Goal: Information Seeking & Learning: Learn about a topic

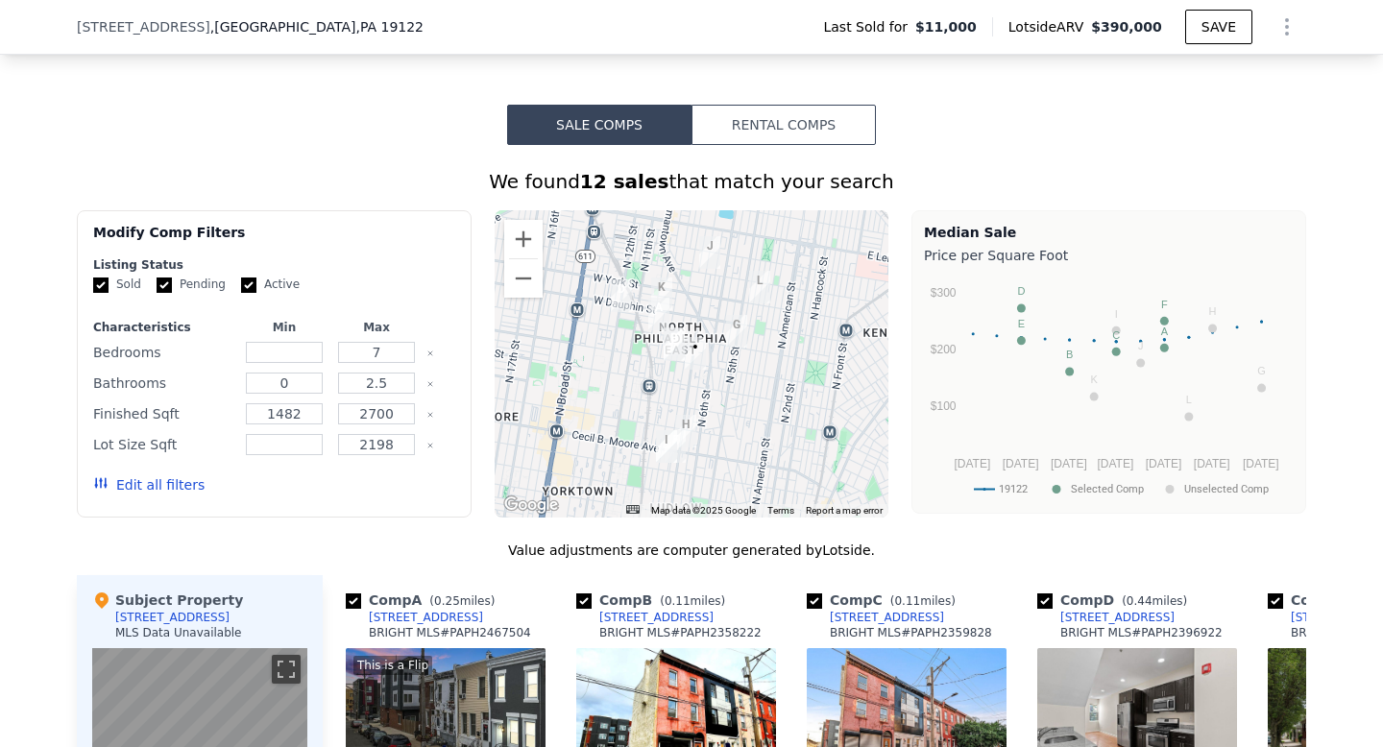
scroll to position [1370, 0]
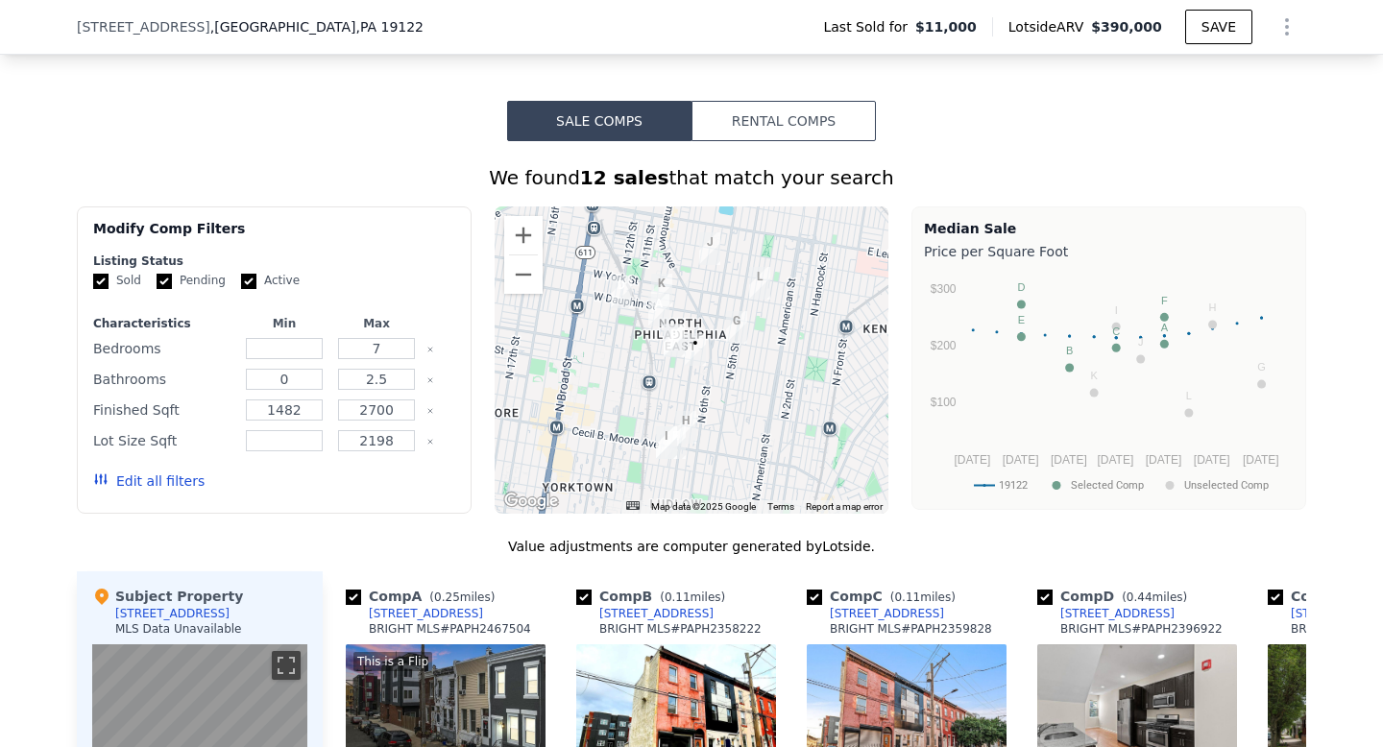
click at [781, 141] on button "Rental Comps" at bounding box center [784, 121] width 184 height 40
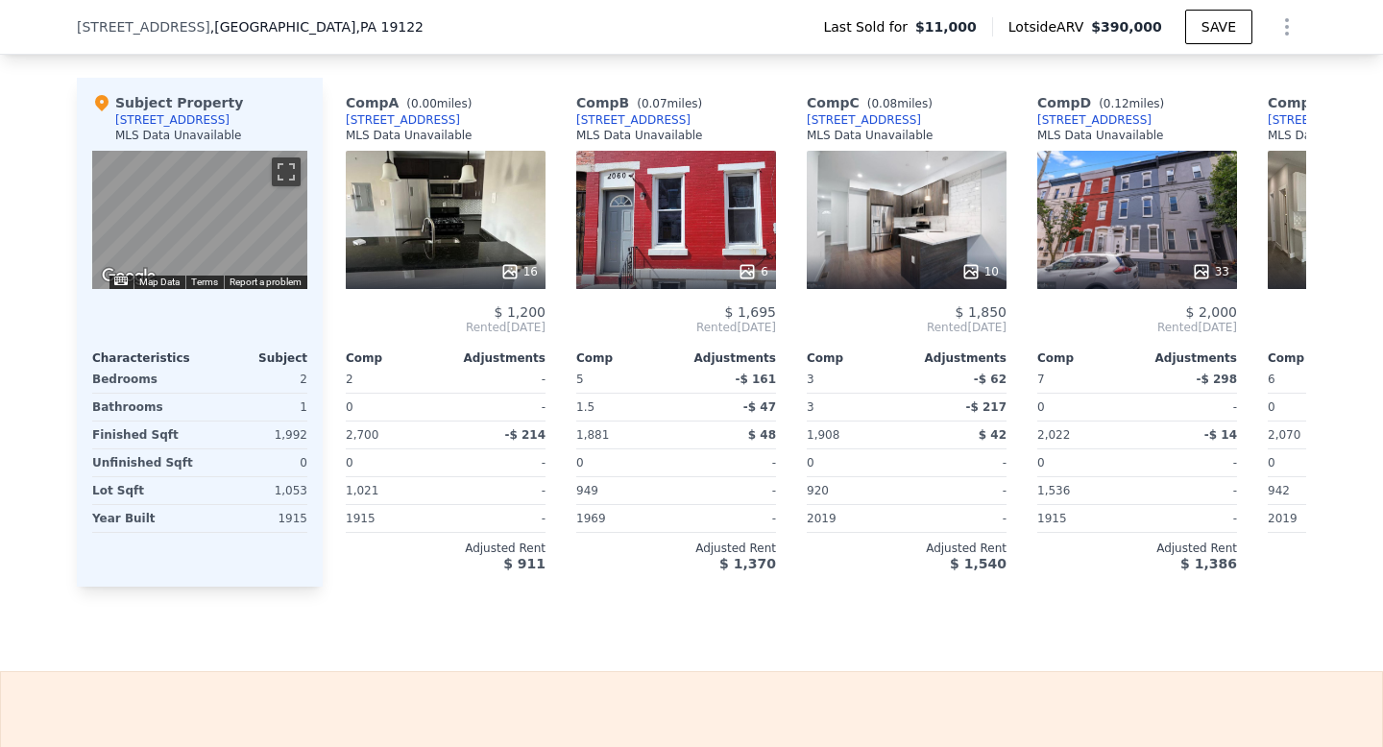
scroll to position [1864, 0]
drag, startPoint x: 1008, startPoint y: 356, endPoint x: 783, endPoint y: 378, distance: 225.9
click at [784, 378] on div "Comp A ( 0.00 miles) [STREET_ADDRESS] MLS Data Unavailable 16 $ 1,200 Rented [D…" at bounding box center [815, 332] width 984 height 509
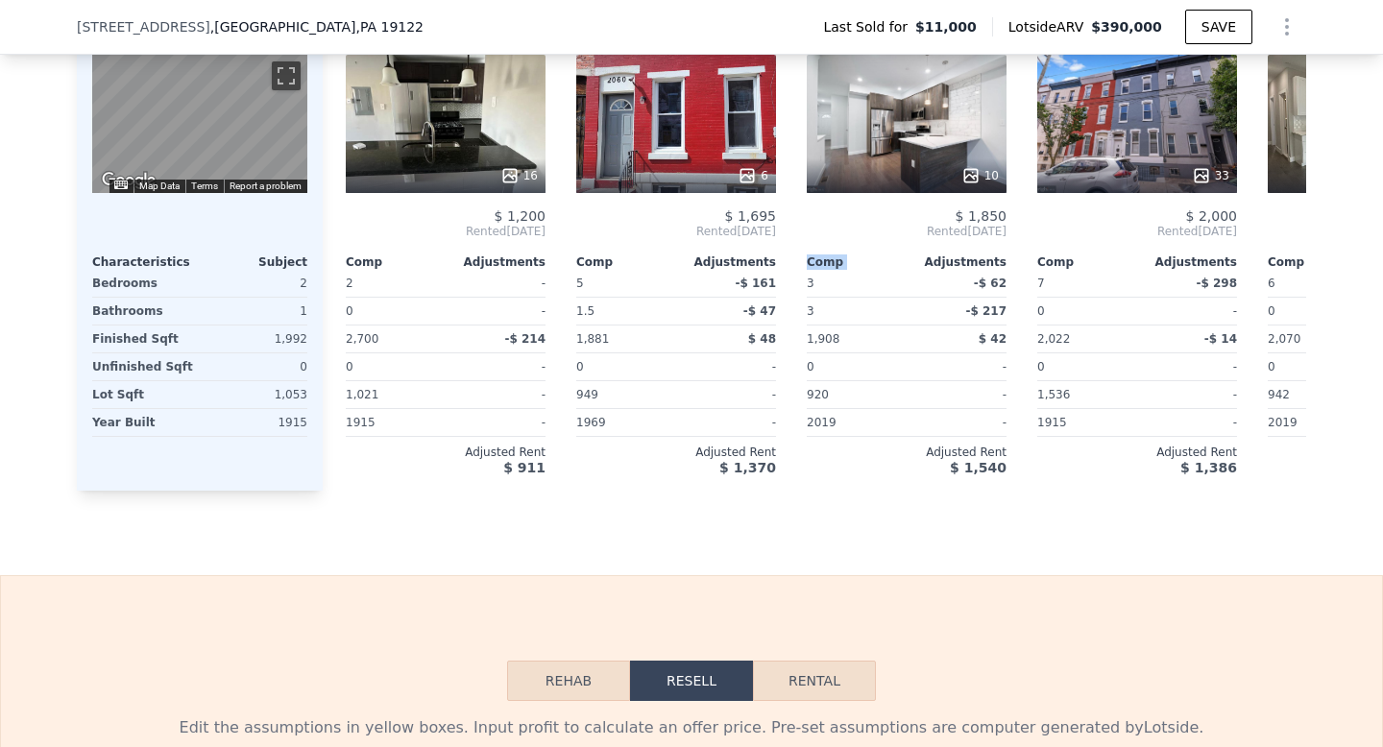
scroll to position [1873, 0]
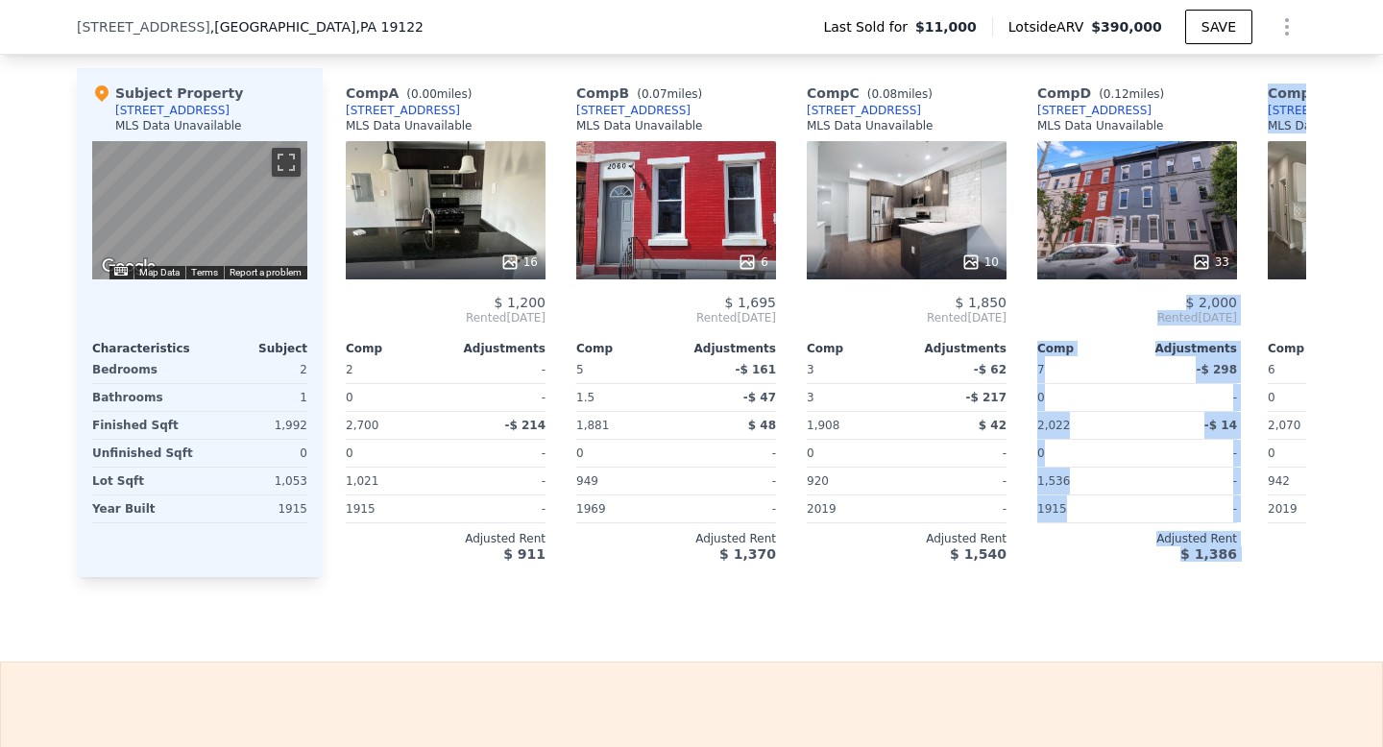
drag, startPoint x: 1268, startPoint y: 278, endPoint x: 1031, endPoint y: 292, distance: 237.7
click at [1036, 293] on div "Comp A ( 0.00 miles) [STREET_ADDRESS] MLS Data Unavailable 16 $ 1,200 Rented [D…" at bounding box center [815, 322] width 984 height 509
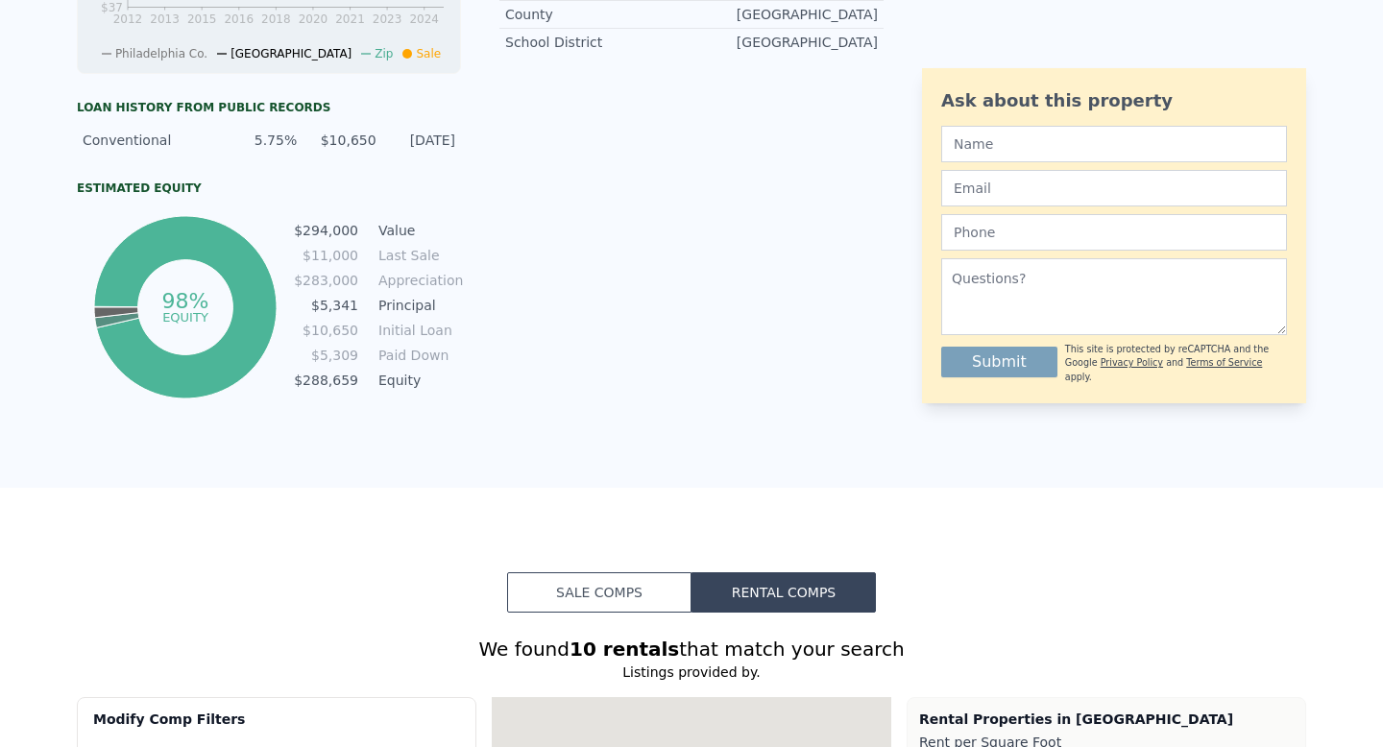
scroll to position [0, 0]
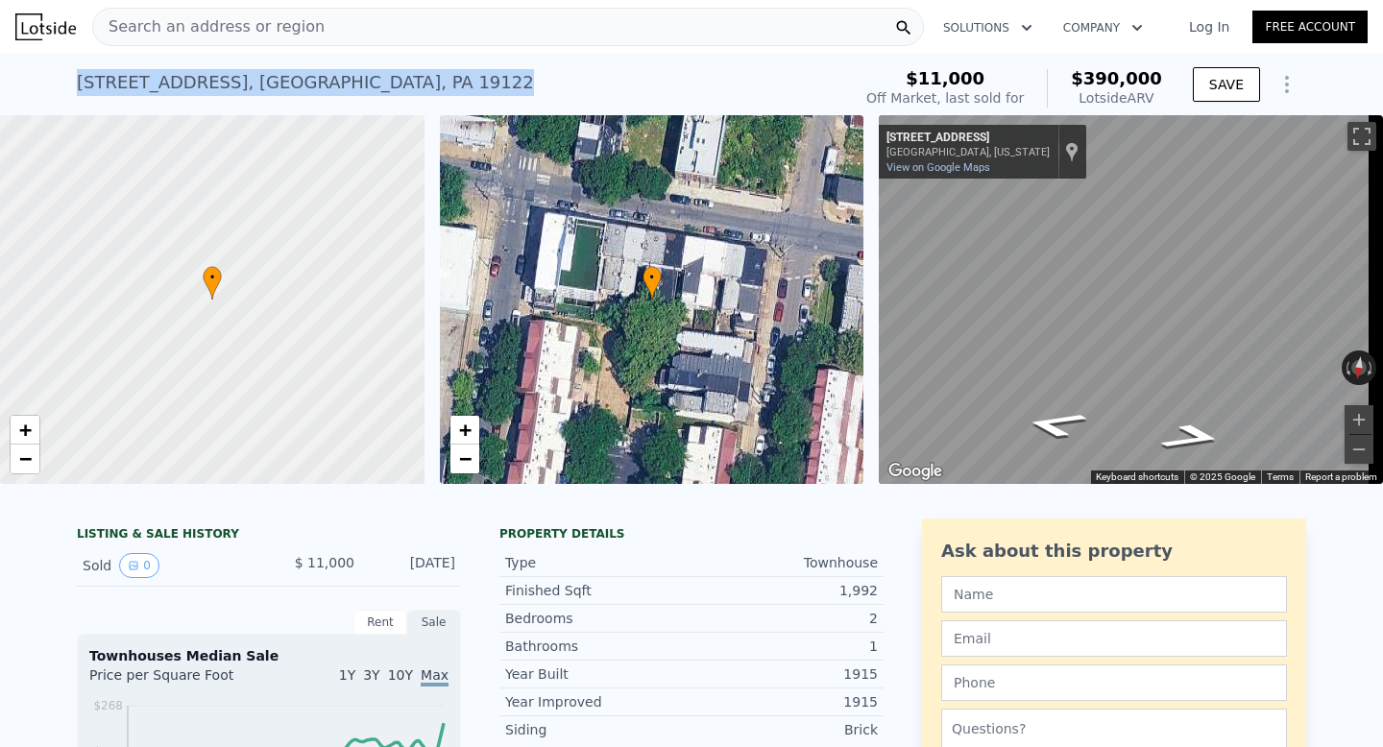
drag, startPoint x: 394, startPoint y: 92, endPoint x: 72, endPoint y: 74, distance: 322.3
click at [77, 75] on div "[STREET_ADDRESS] Sold [DATE] for $11k (~ARV $390k )" at bounding box center [460, 88] width 767 height 54
copy div "[STREET_ADDRESS]"
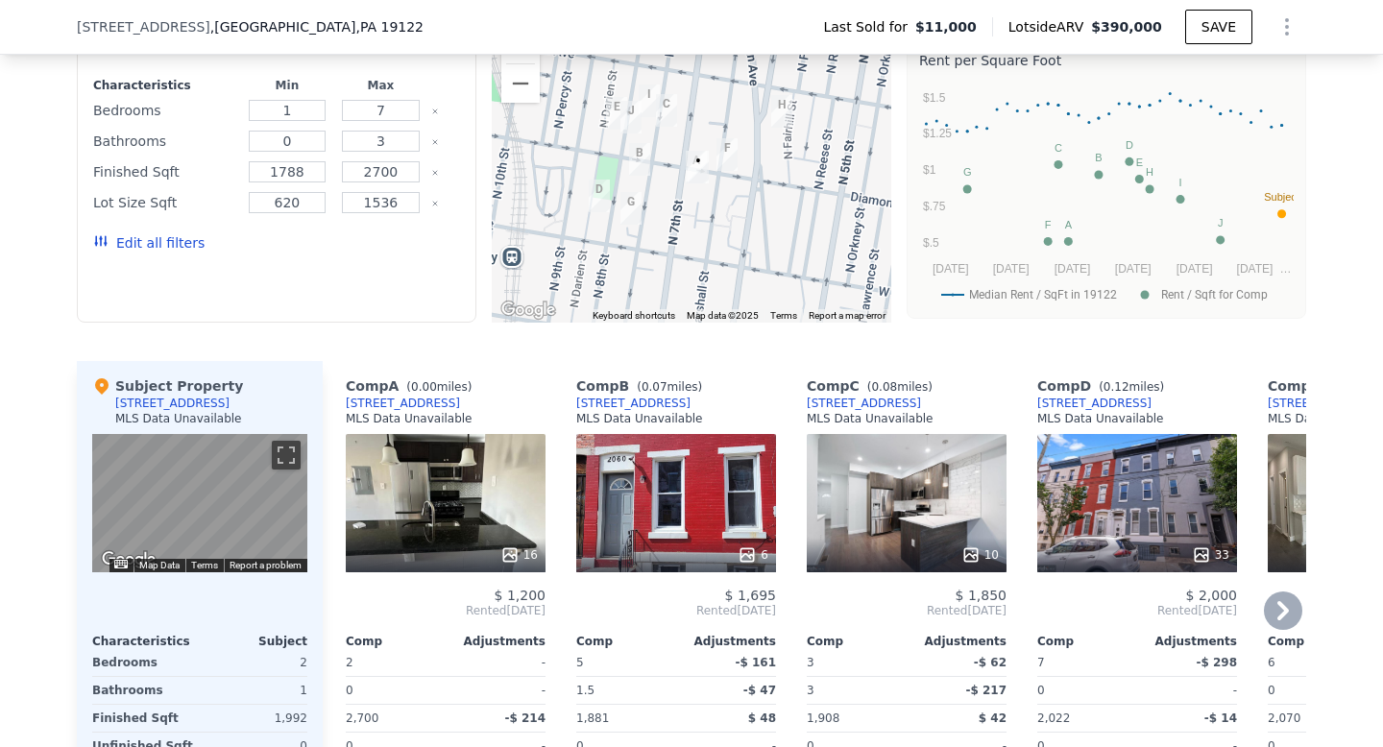
scroll to position [1828, 0]
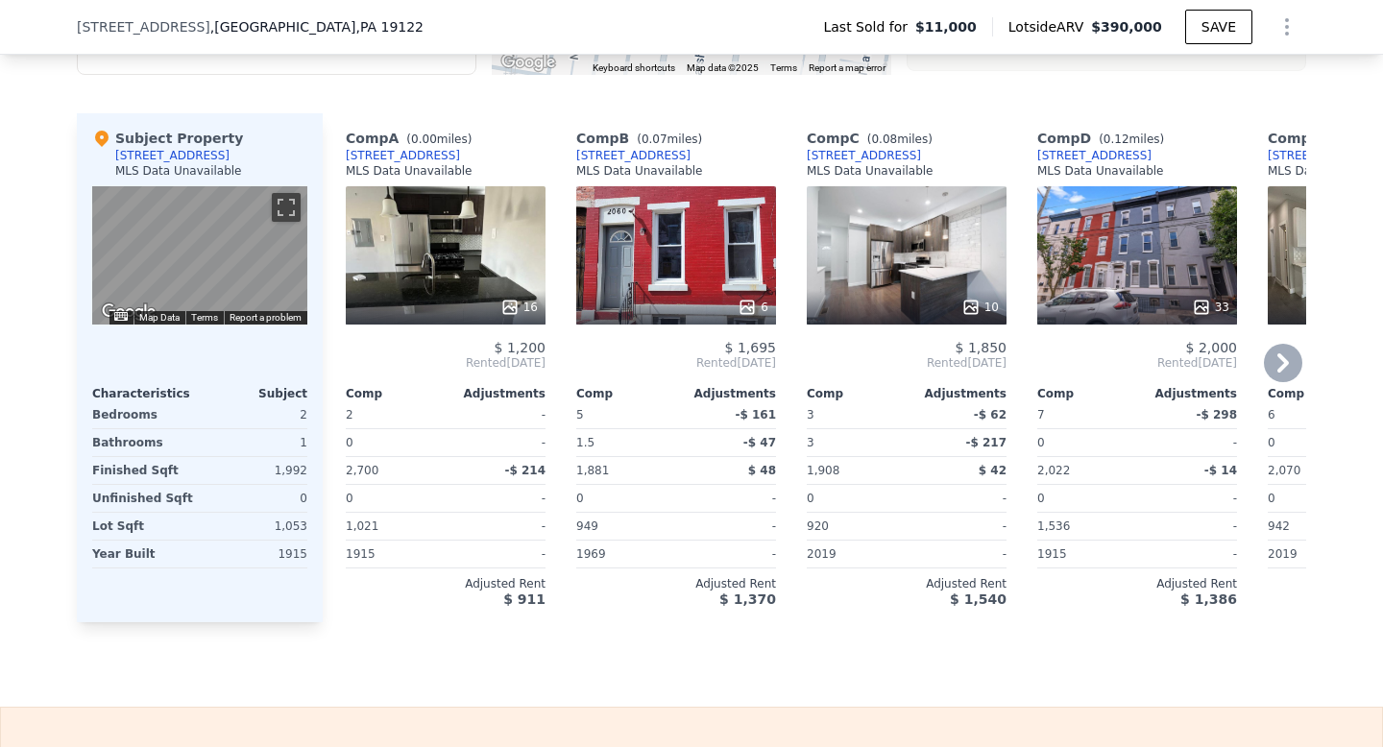
click at [1269, 378] on icon at bounding box center [1283, 363] width 38 height 38
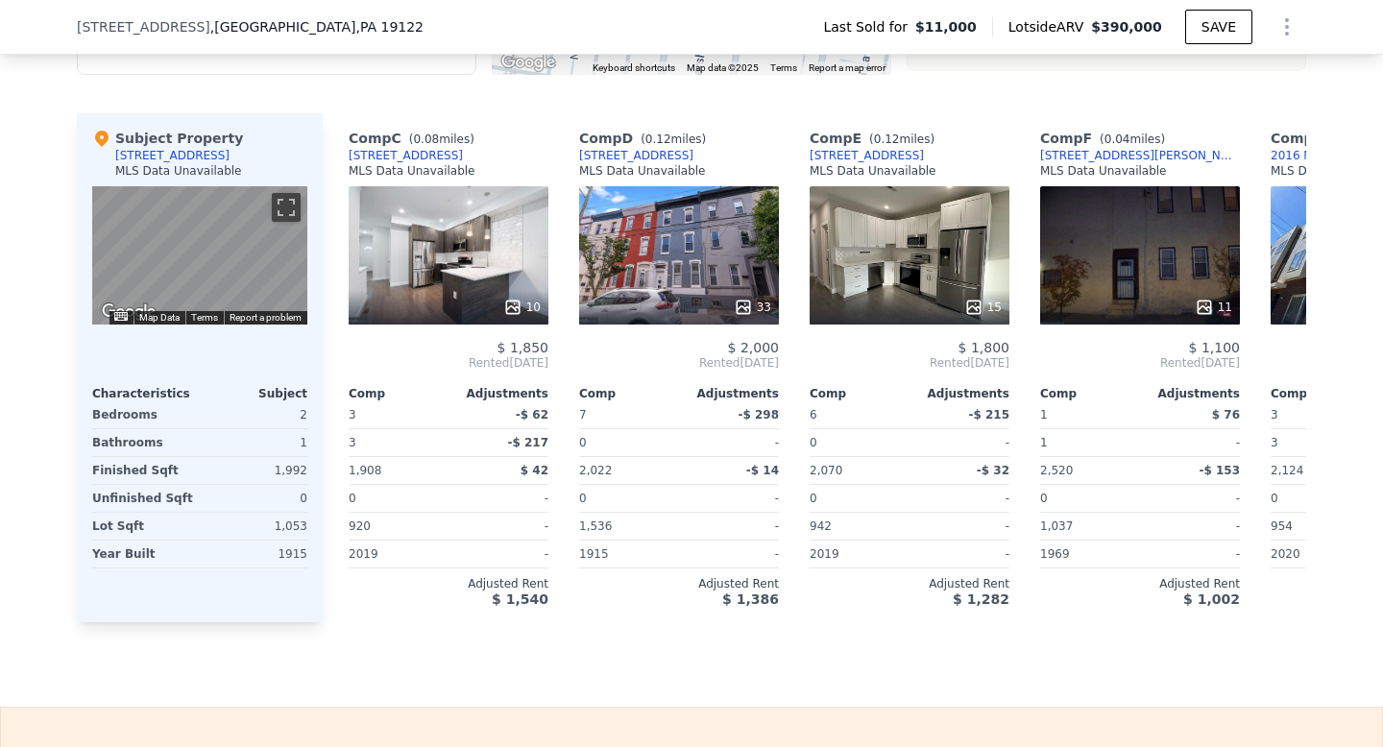
scroll to position [0, 461]
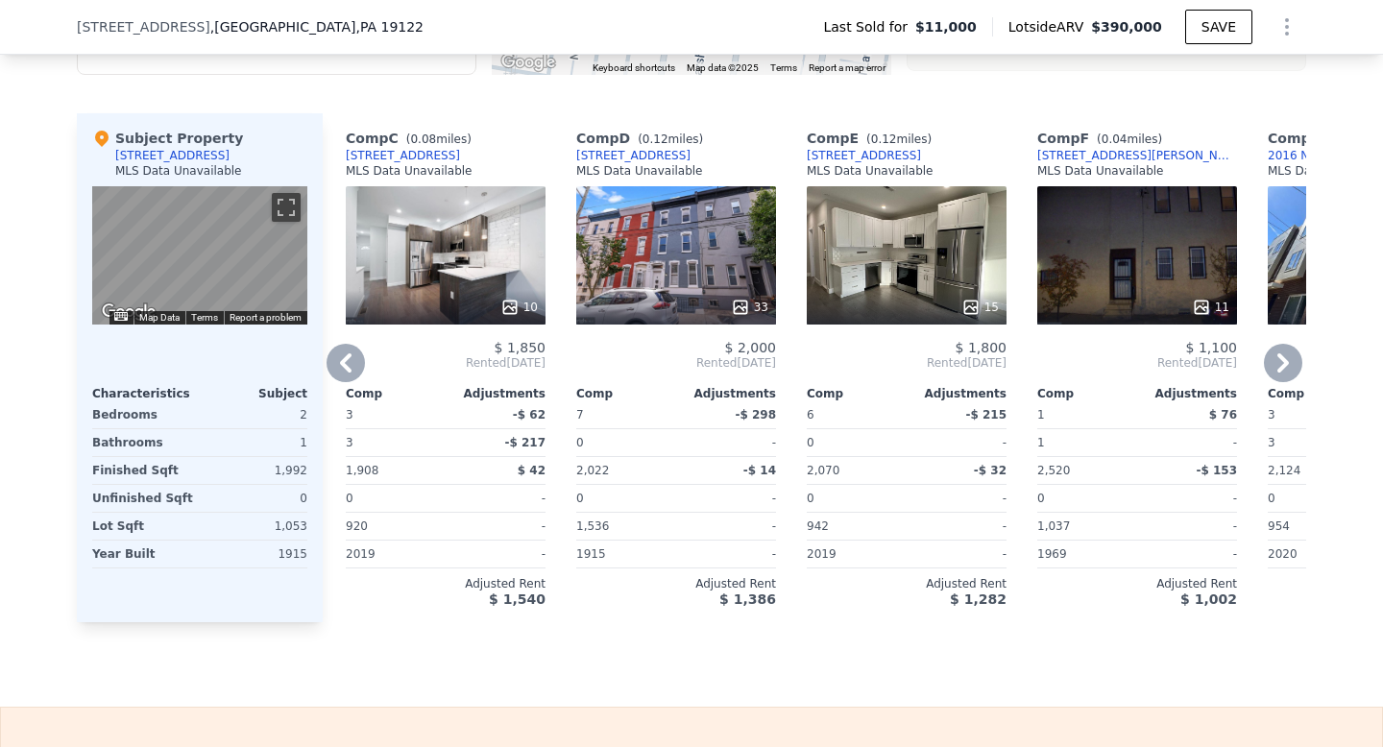
click at [1266, 377] on icon at bounding box center [1283, 363] width 38 height 38
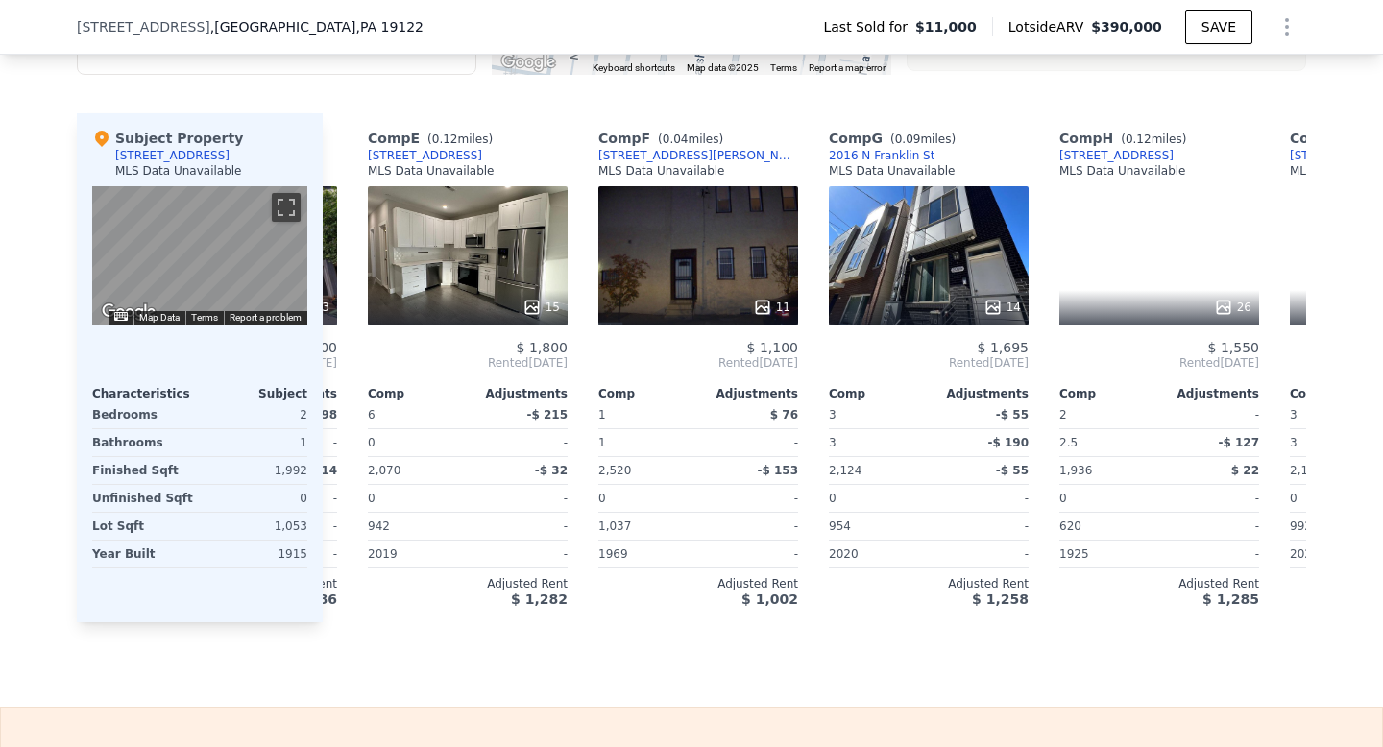
scroll to position [0, 922]
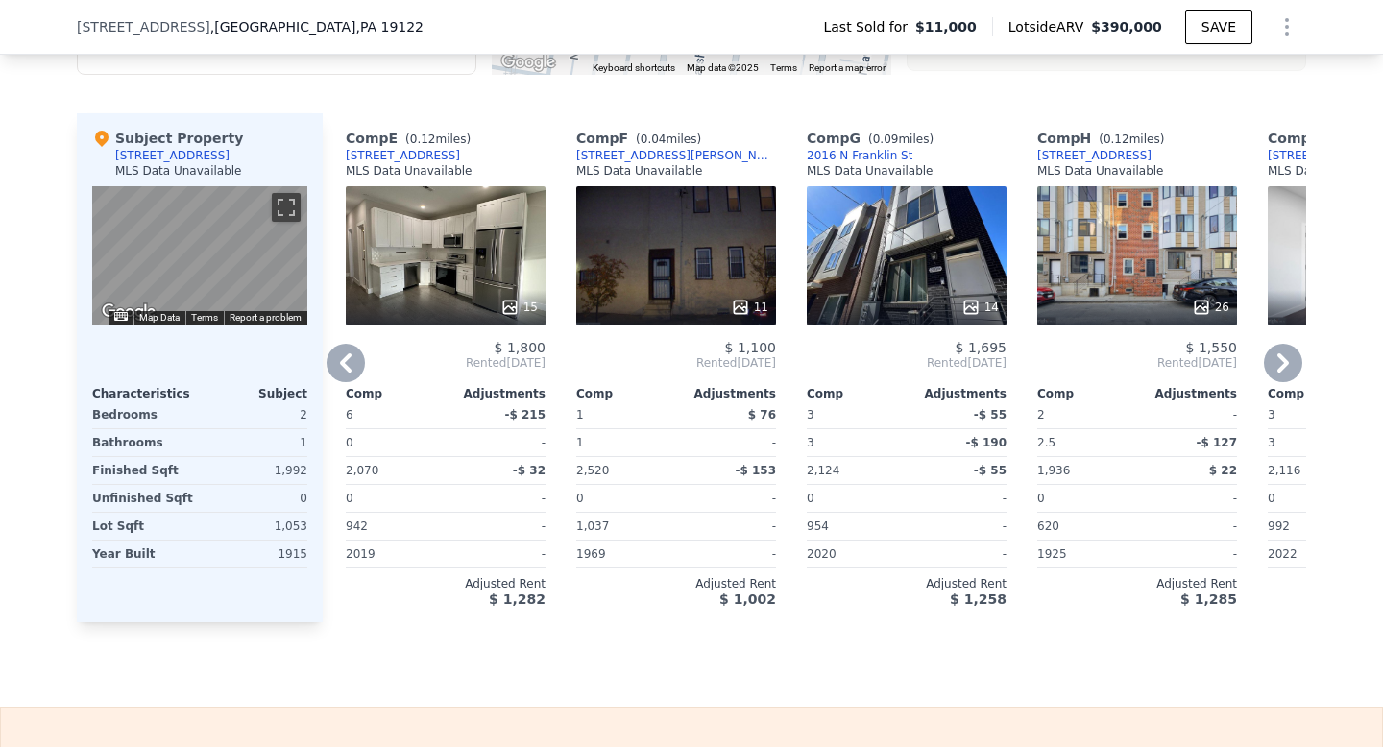
click at [1267, 377] on icon at bounding box center [1283, 363] width 38 height 38
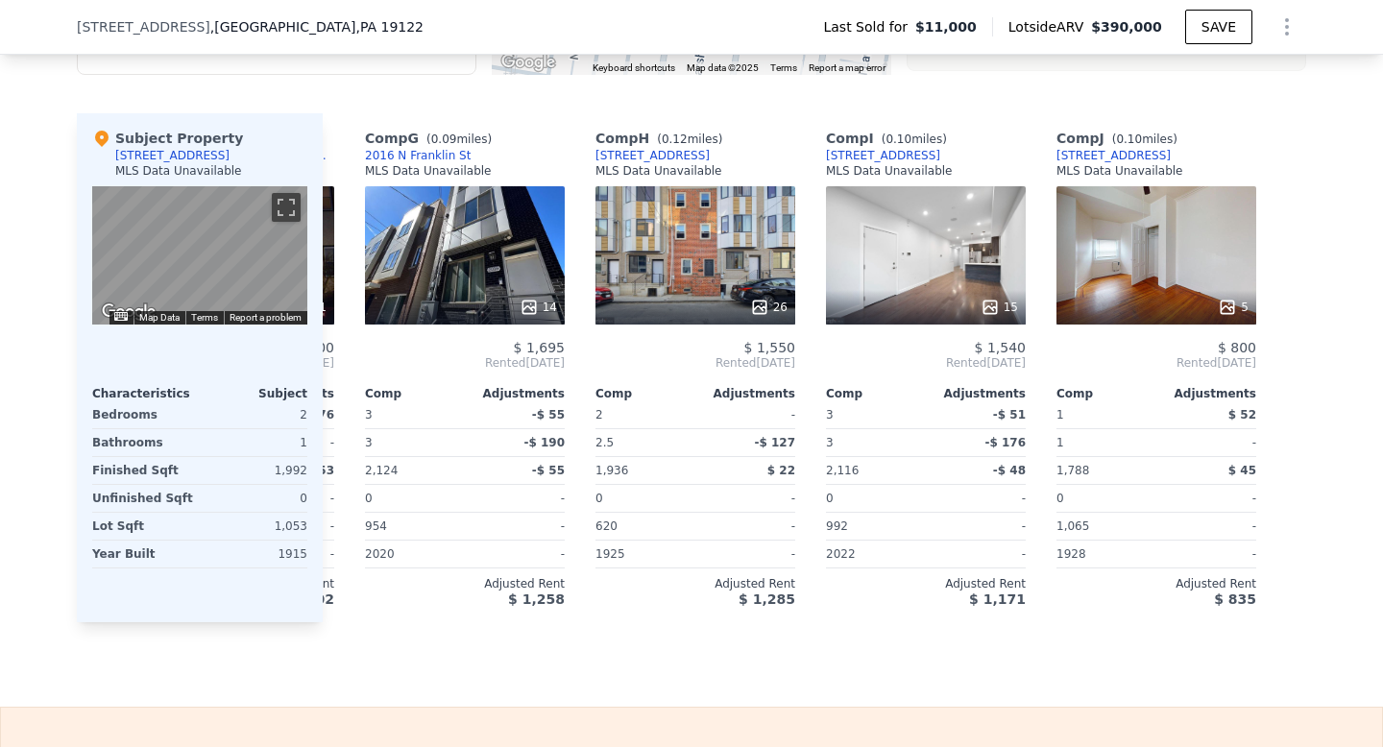
scroll to position [0, 1368]
